Goal: Information Seeking & Learning: Learn about a topic

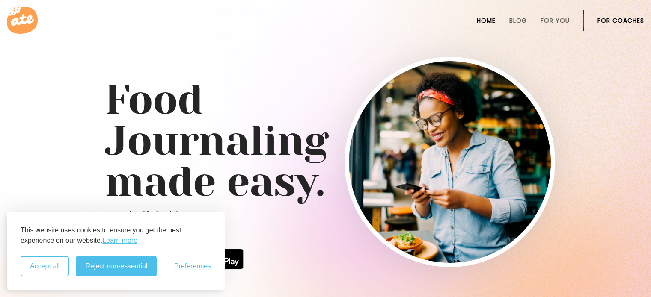
click at [46, 270] on button "Accept all" at bounding box center [45, 266] width 48 height 21
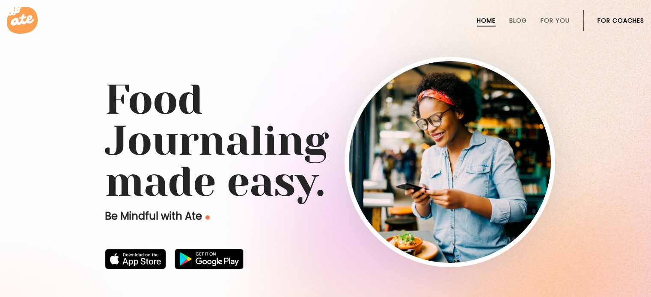
click at [621, 18] on link "For Coaches" at bounding box center [620, 20] width 47 height 7
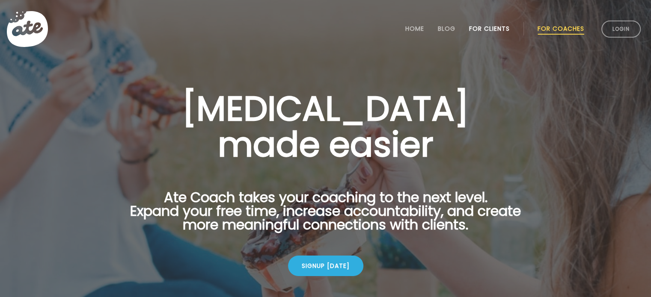
click at [499, 31] on link "For Clients" at bounding box center [489, 28] width 41 height 7
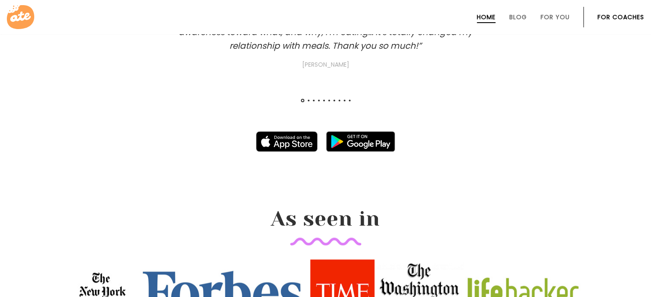
scroll to position [891, 0]
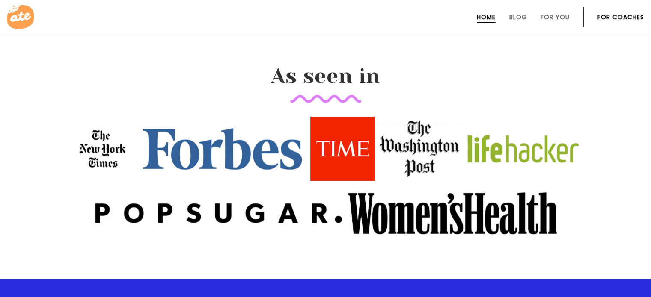
click at [346, 142] on img at bounding box center [342, 149] width 64 height 64
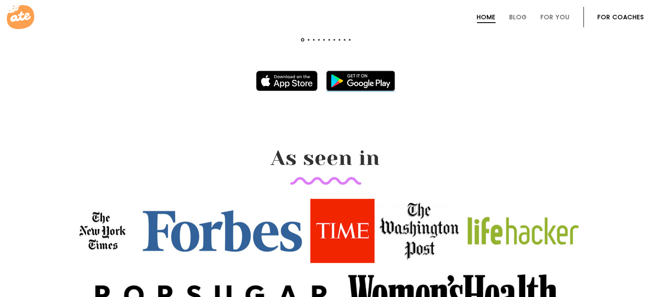
scroll to position [945, 0]
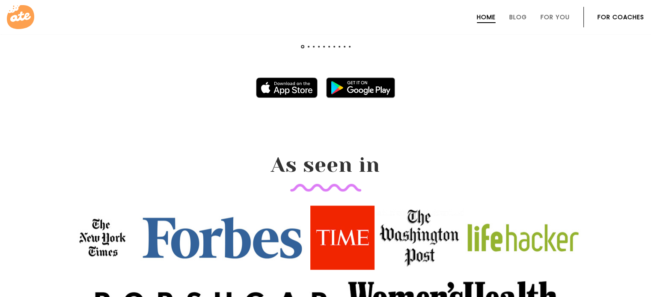
click at [358, 99] on section at bounding box center [325, 84] width 651 height 35
click at [363, 89] on img at bounding box center [360, 87] width 69 height 21
